Goal: Transaction & Acquisition: Purchase product/service

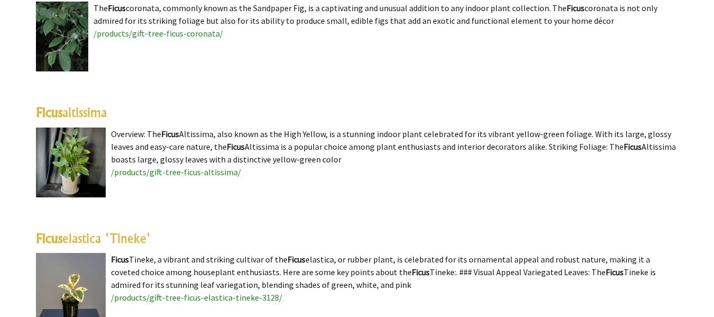
scroll to position [772, 0]
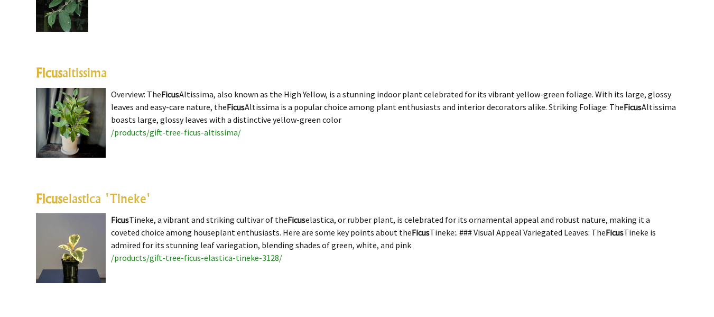
drag, startPoint x: 712, startPoint y: 71, endPoint x: 709, endPoint y: 81, distance: 10.7
click at [69, 77] on link "Ficus altissima" at bounding box center [71, 73] width 71 height 16
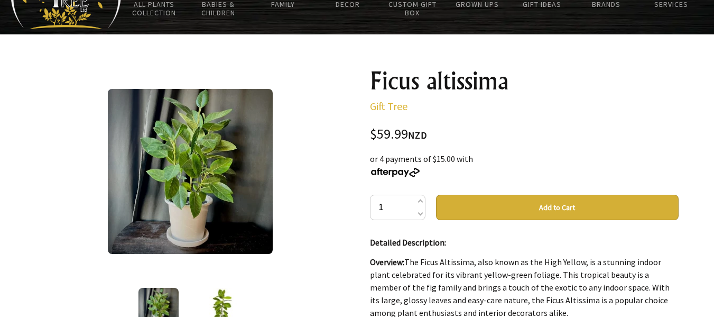
scroll to position [56, 0]
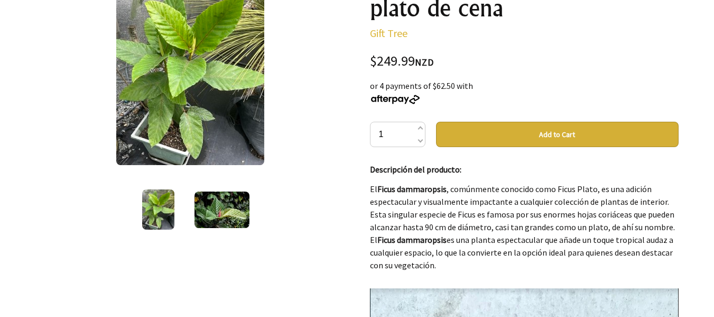
scroll to position [218, 0]
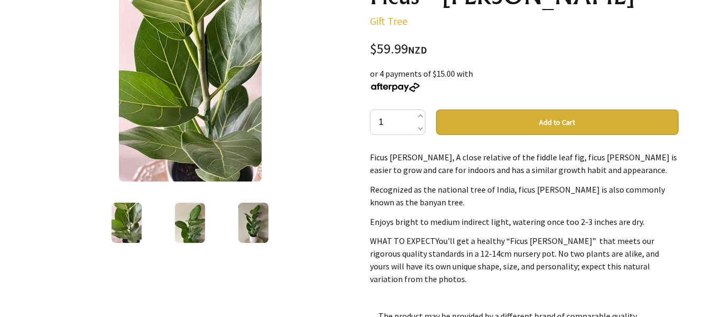
scroll to position [148, 0]
